Goal: Find specific page/section: Find specific page/section

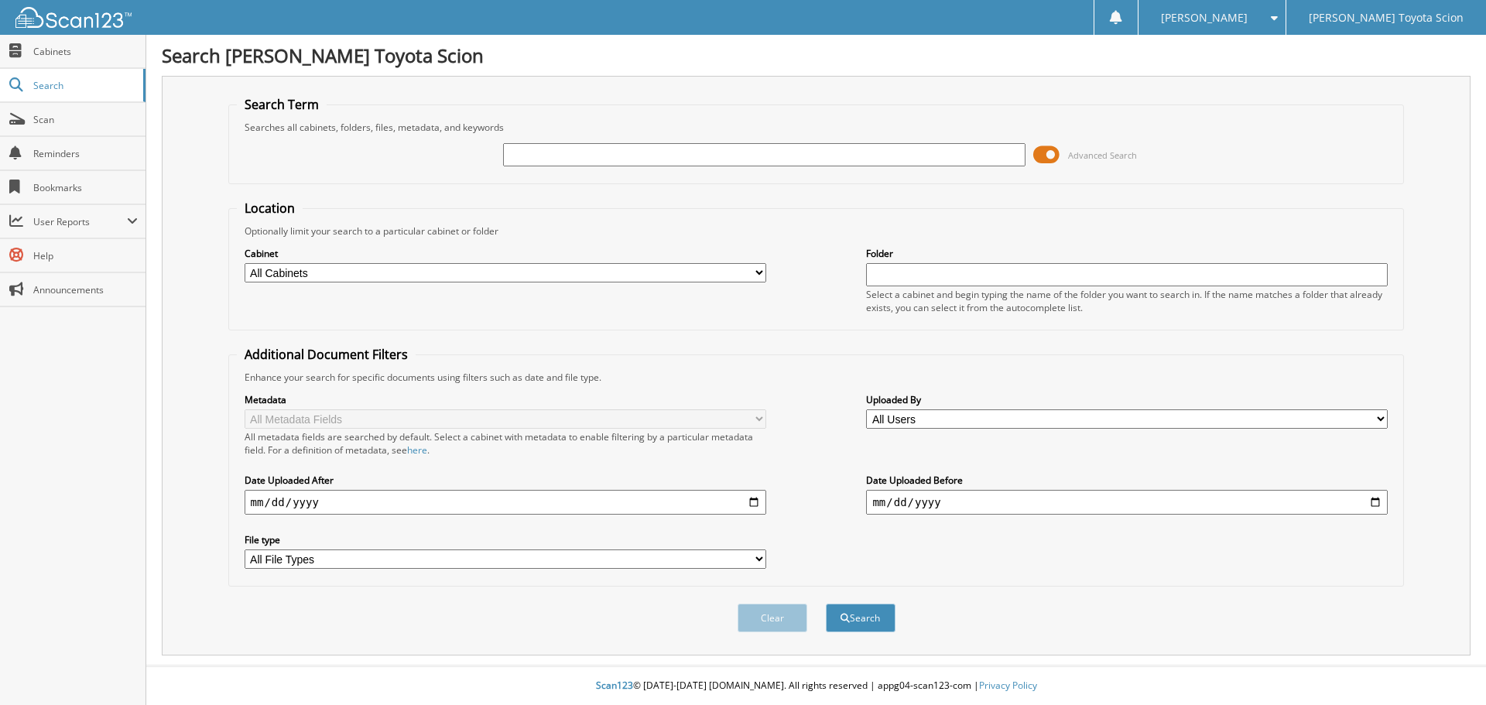
drag, startPoint x: 525, startPoint y: 150, endPoint x: 508, endPoint y: 150, distance: 17.0
click at [525, 150] on input "text" at bounding box center [764, 154] width 522 height 23
type input "RATOY1082"
click at [826, 604] on button "Search" at bounding box center [861, 618] width 70 height 29
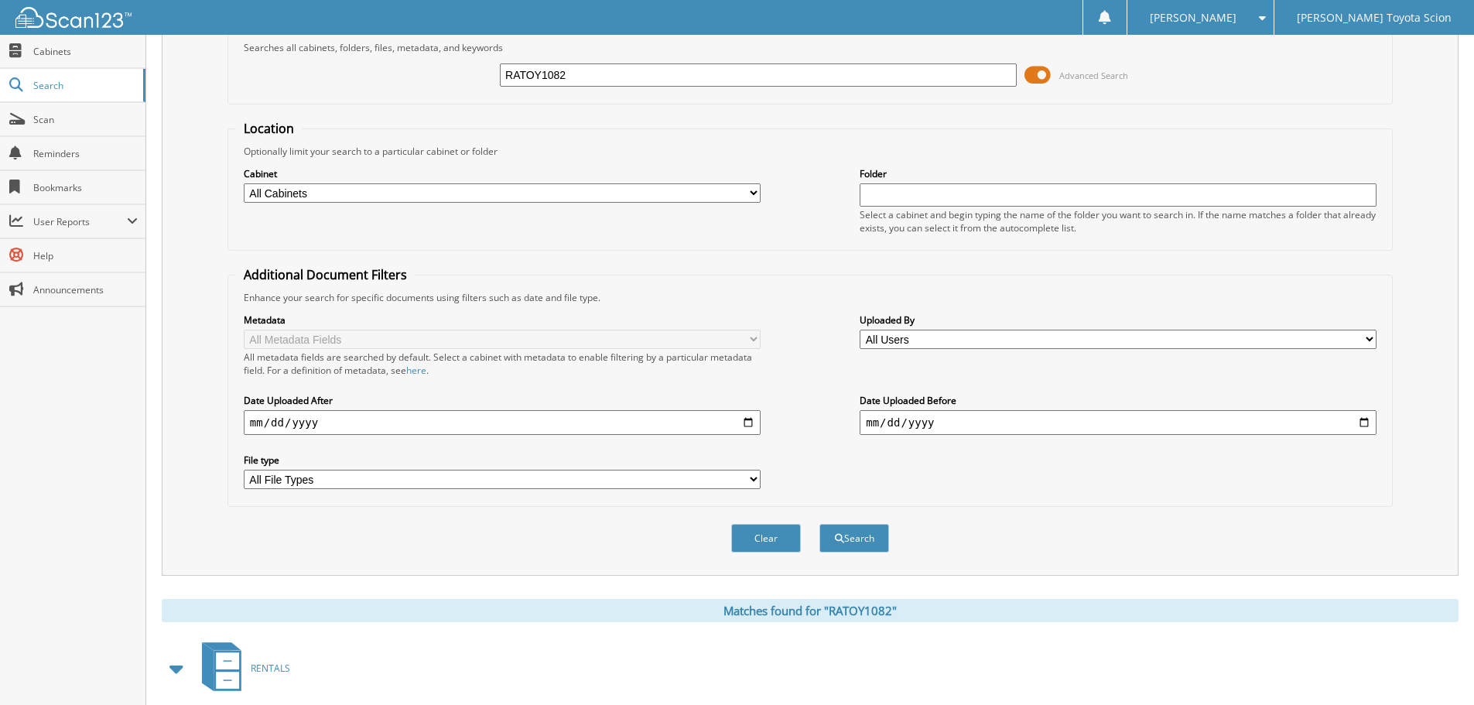
scroll to position [221, 0]
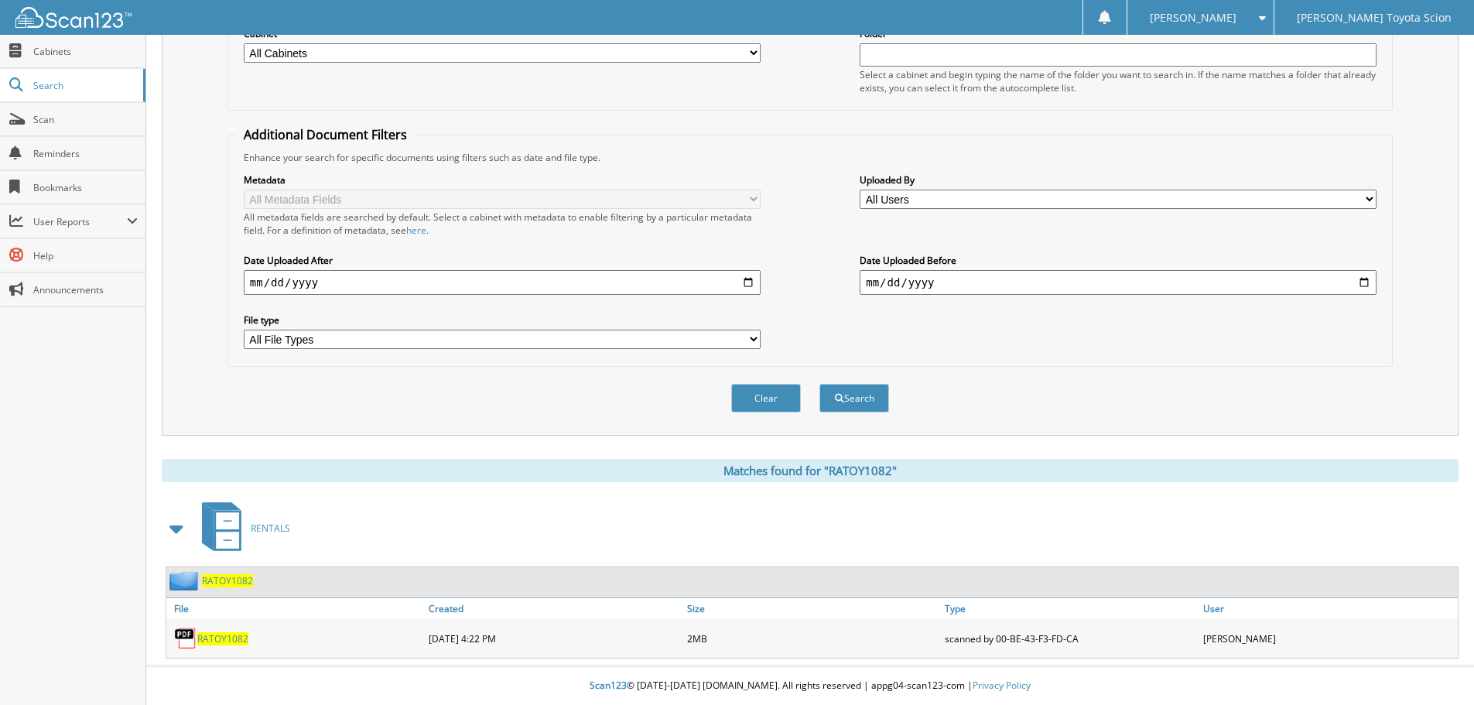
click at [236, 641] on span "RATOY1082" at bounding box center [222, 638] width 51 height 13
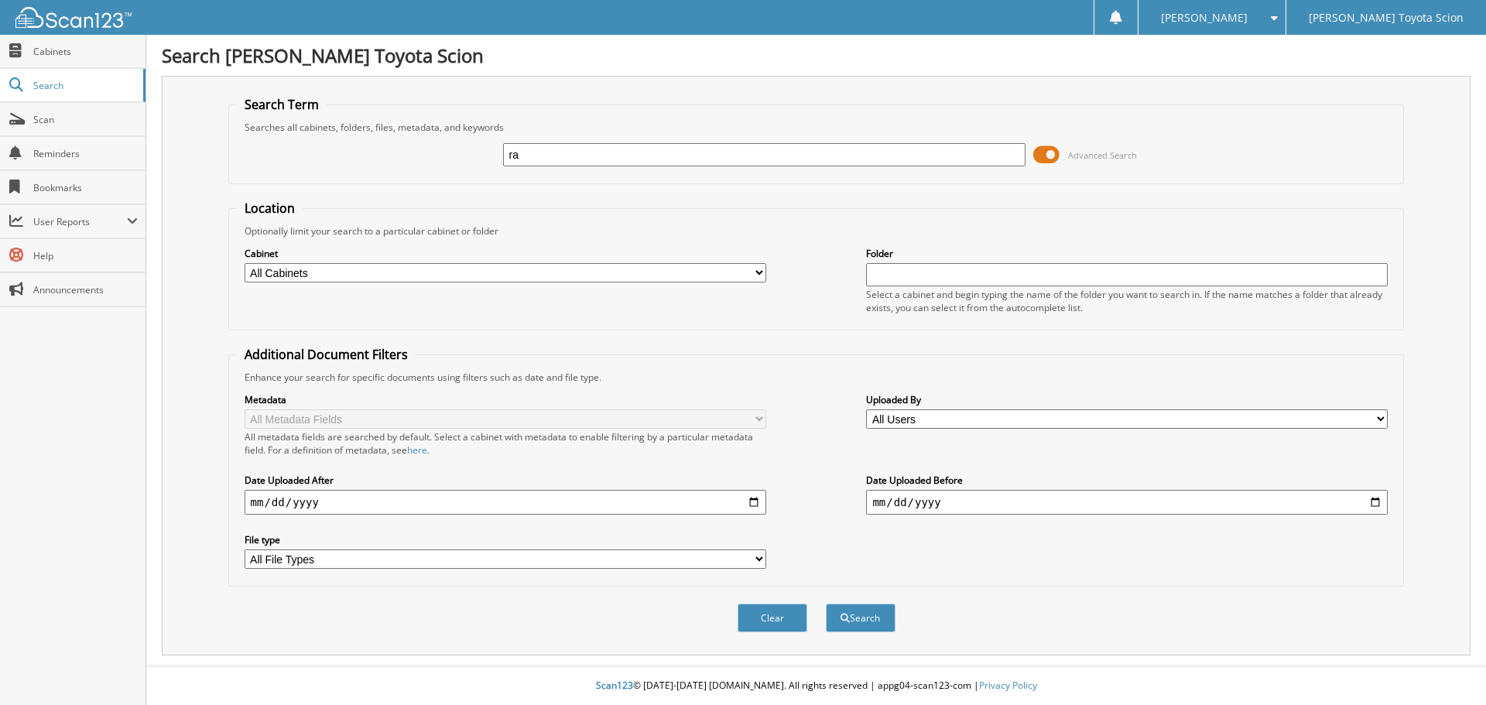
type input "r"
type input "RATOY1232"
click at [826, 604] on button "Search" at bounding box center [861, 618] width 70 height 29
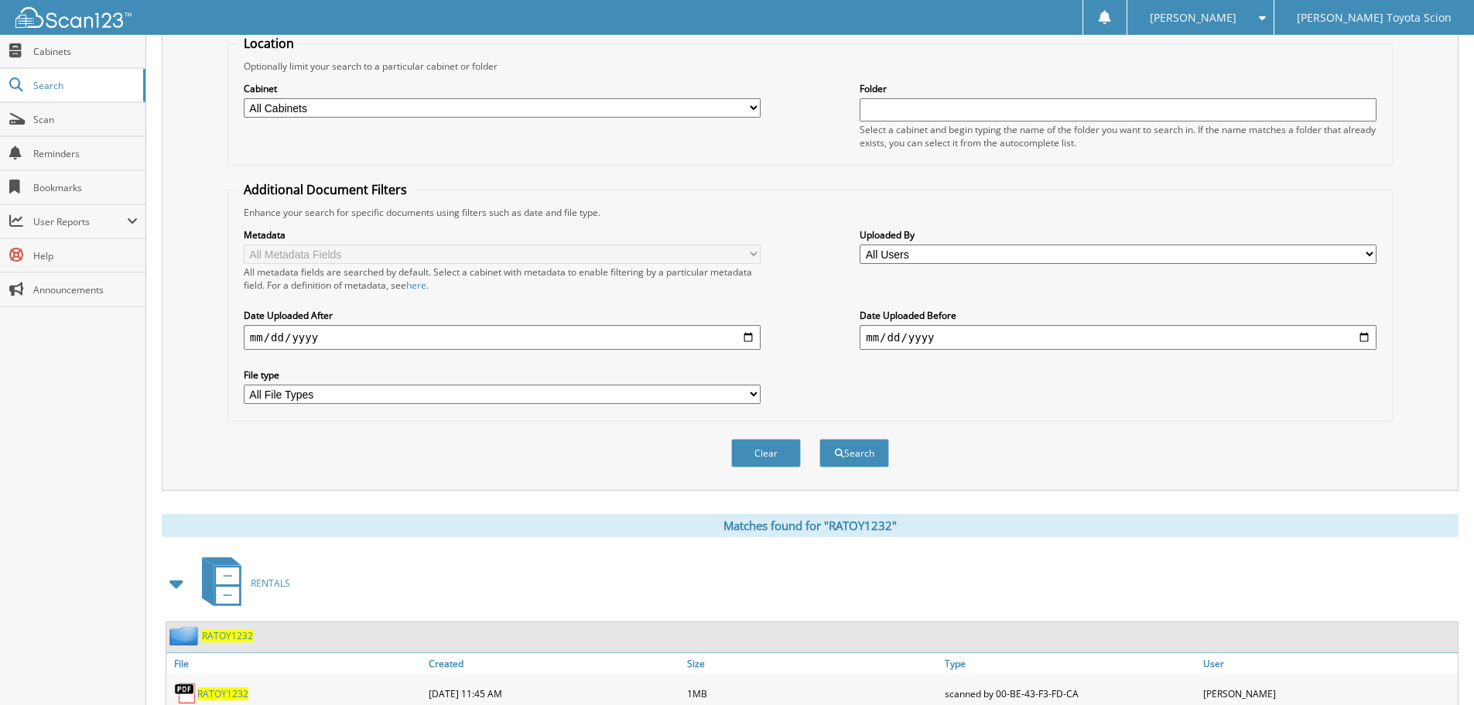
scroll to position [221, 0]
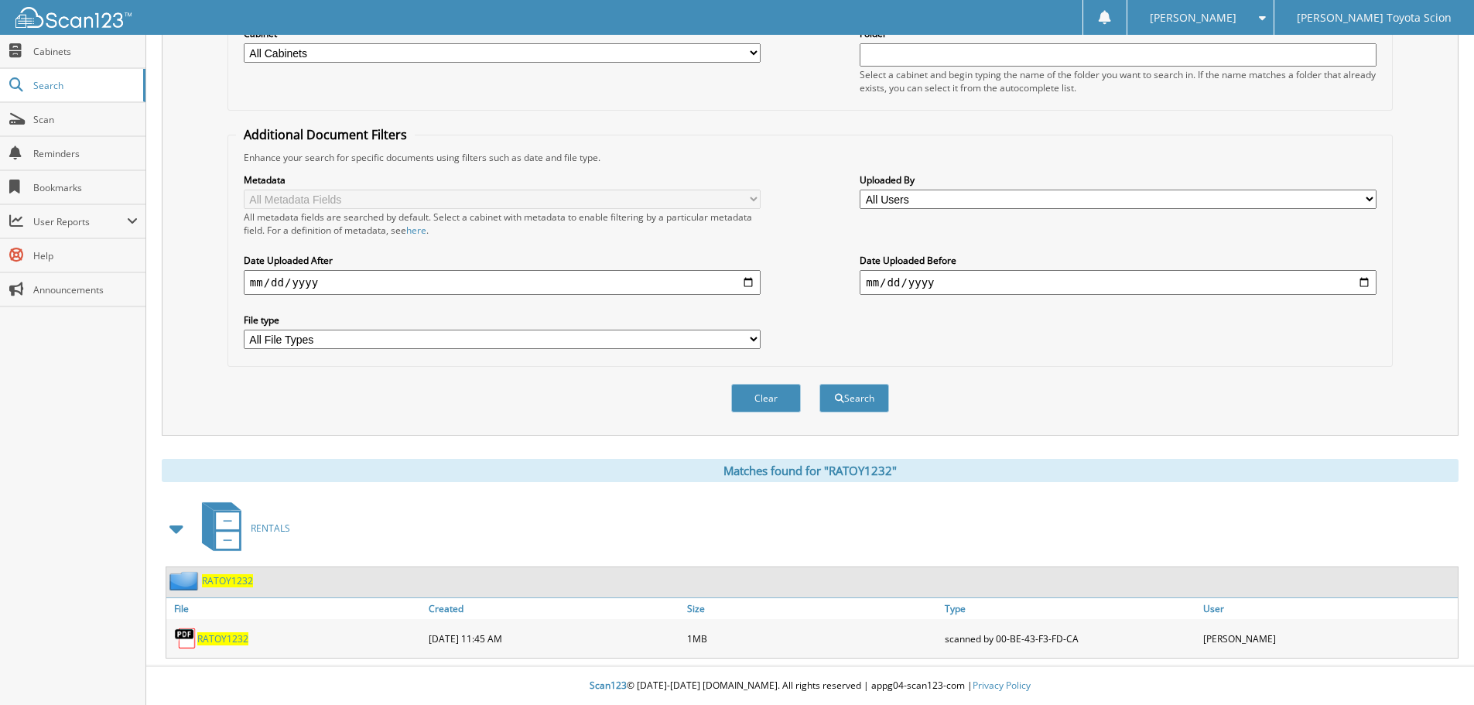
click at [222, 645] on div "RATOY1232" at bounding box center [295, 638] width 258 height 31
click at [222, 642] on span "RATOY1232" at bounding box center [222, 638] width 51 height 13
